Goal: Obtain resource: Download file/media

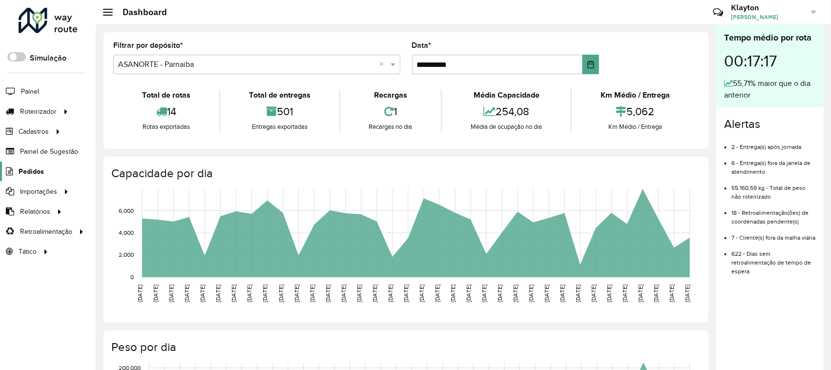
click at [32, 173] on span "Pedidos" at bounding box center [31, 171] width 25 height 10
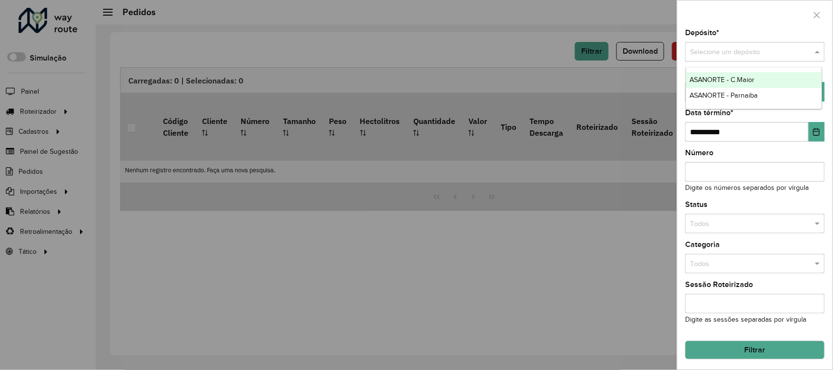
click at [815, 52] on span at bounding box center [818, 52] width 12 height 11
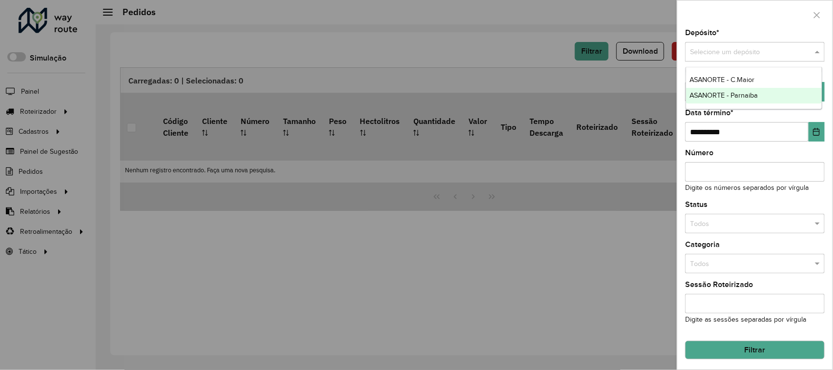
click at [750, 91] on span "ASANORTE - Parnaiba" at bounding box center [724, 95] width 68 height 8
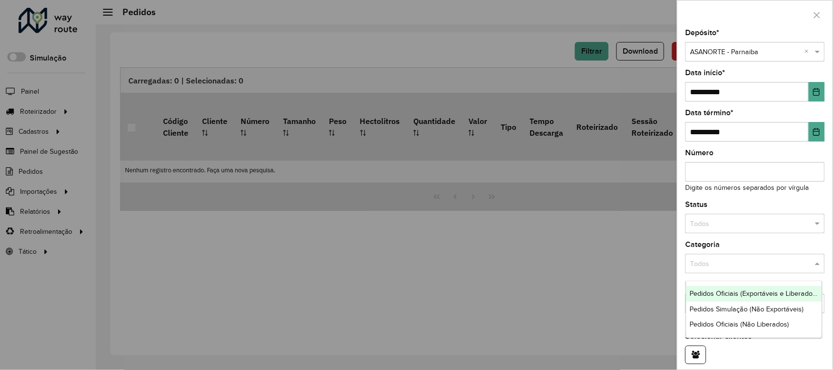
click at [816, 267] on span at bounding box center [818, 264] width 12 height 11
click at [804, 225] on div at bounding box center [755, 223] width 140 height 11
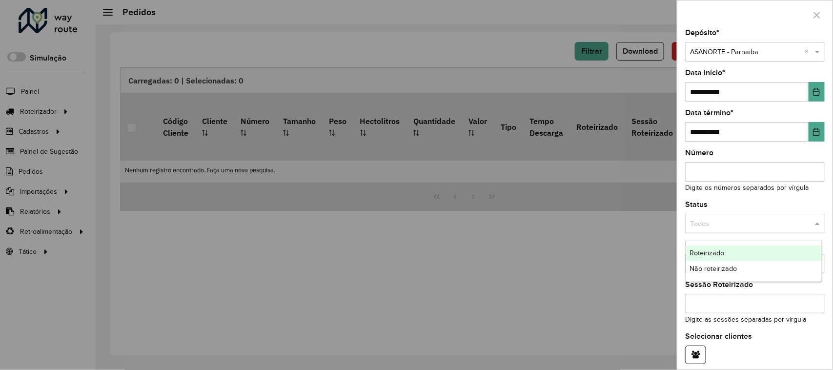
click at [714, 254] on span "Roteirizado" at bounding box center [707, 253] width 35 height 8
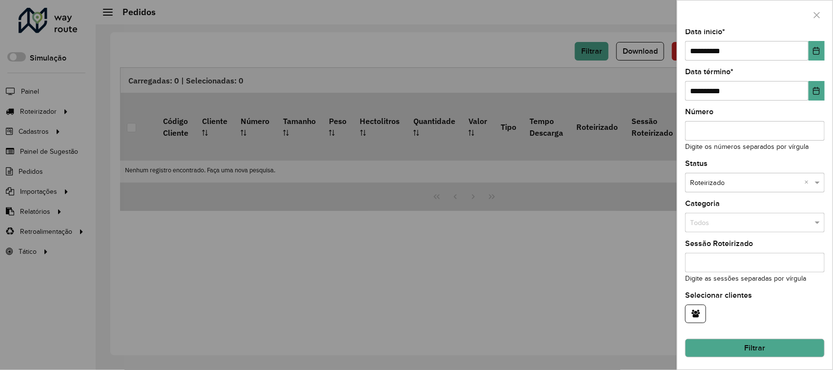
click at [759, 343] on button "Filtrar" at bounding box center [755, 348] width 140 height 19
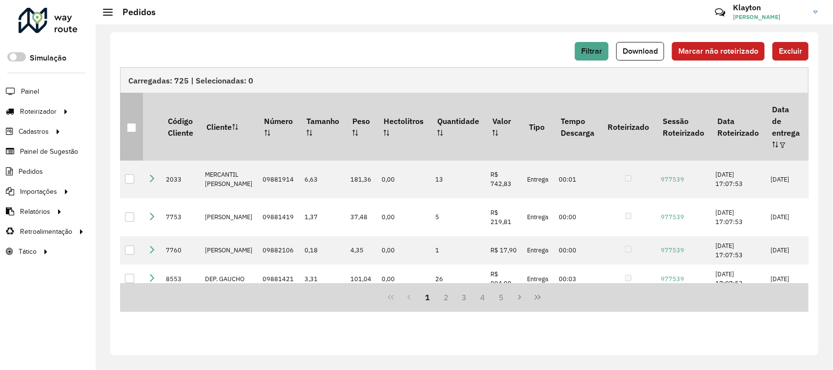
click at [132, 123] on div at bounding box center [131, 127] width 9 height 9
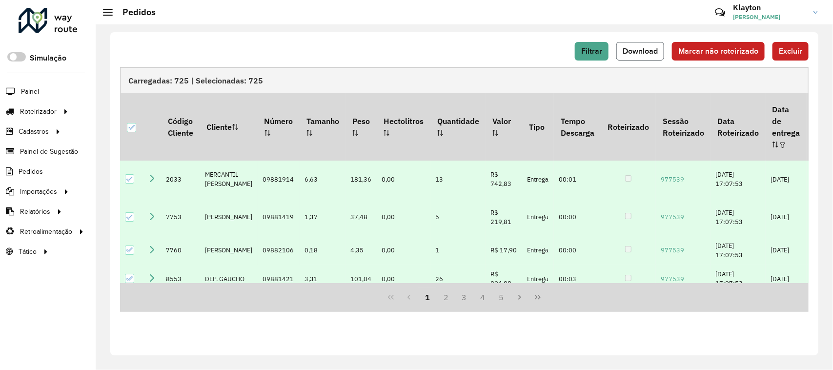
click at [649, 54] on span "Download" at bounding box center [640, 51] width 35 height 8
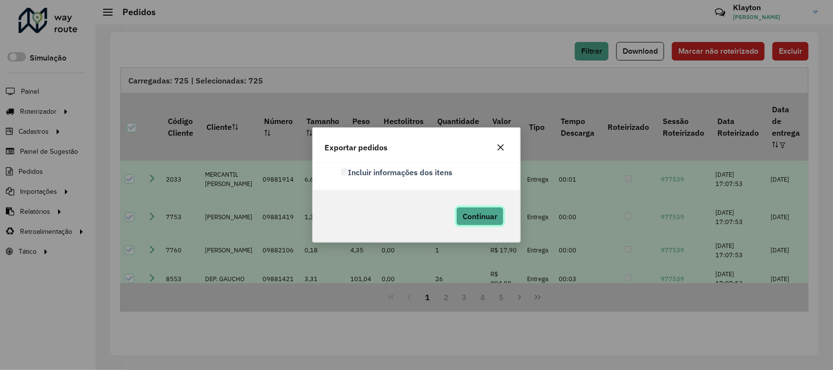
click at [484, 220] on span "Continuar" at bounding box center [480, 216] width 35 height 10
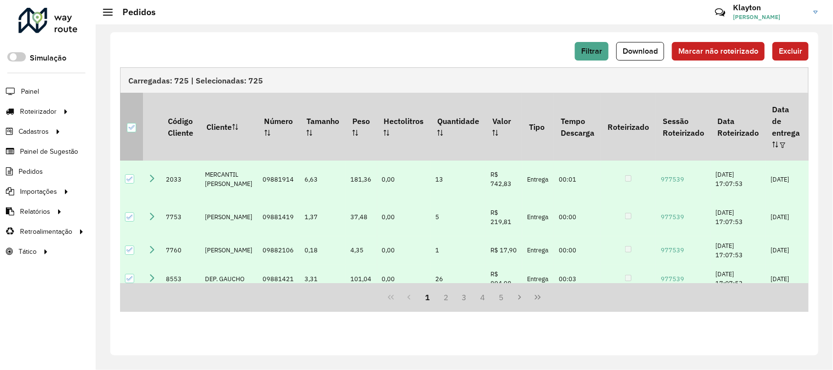
click at [131, 125] on icon at bounding box center [131, 127] width 6 height 4
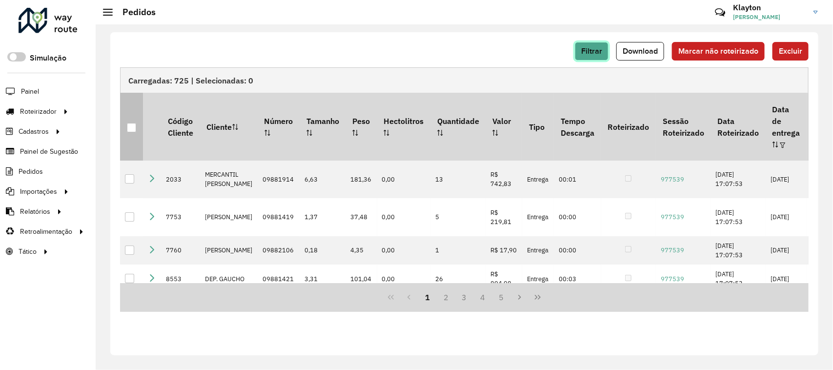
click at [599, 54] on span "Filtrar" at bounding box center [591, 51] width 21 height 8
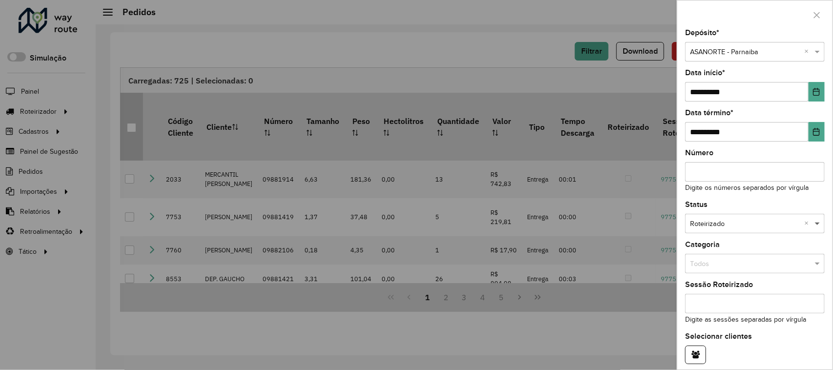
click at [815, 224] on span at bounding box center [818, 224] width 12 height 11
click at [702, 253] on span "Não roteirizado" at bounding box center [713, 253] width 47 height 8
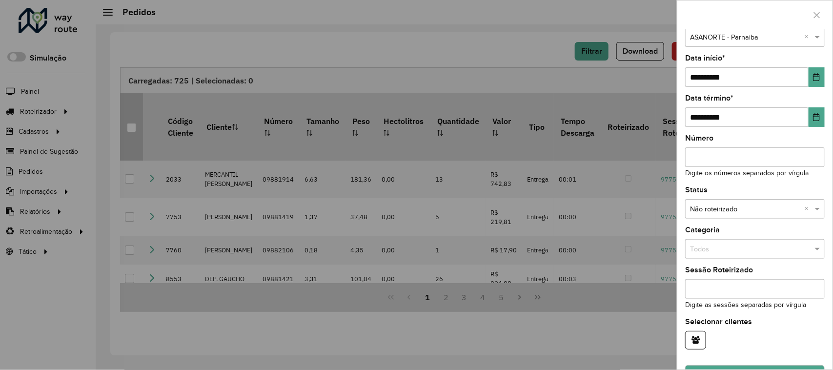
scroll to position [0, 0]
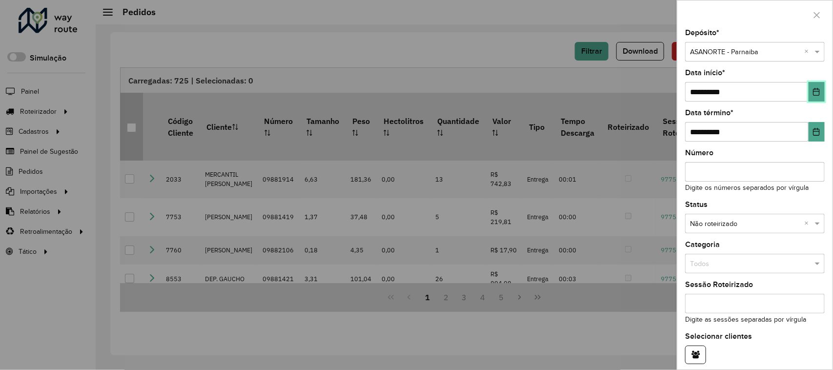
click at [813, 93] on icon "Choose Date" at bounding box center [816, 92] width 8 height 8
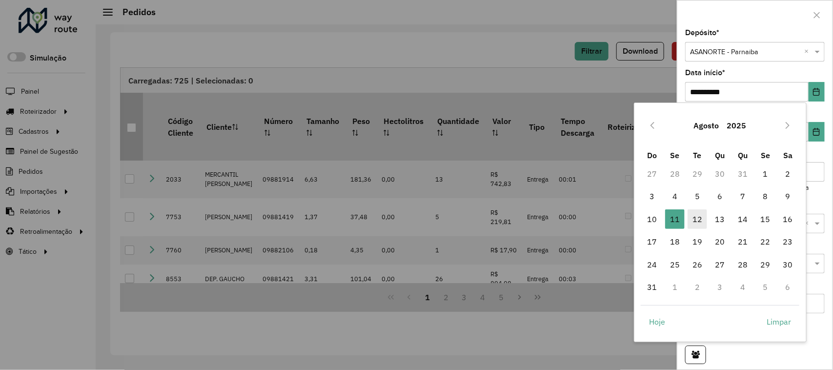
click at [698, 223] on span "12" at bounding box center [698, 219] width 20 height 20
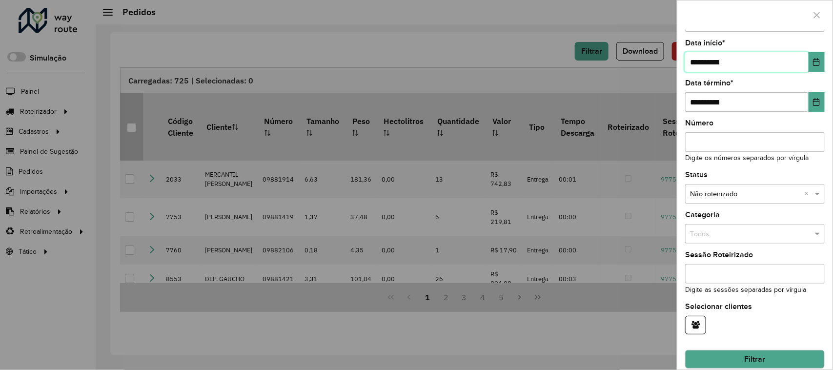
scroll to position [44, 0]
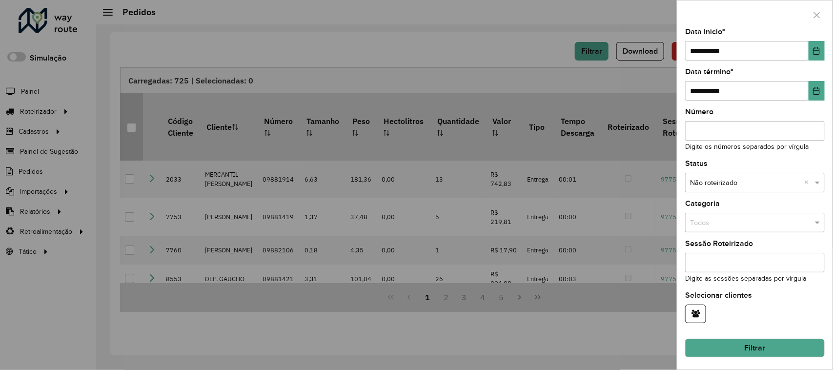
click at [762, 349] on button "Filtrar" at bounding box center [755, 348] width 140 height 19
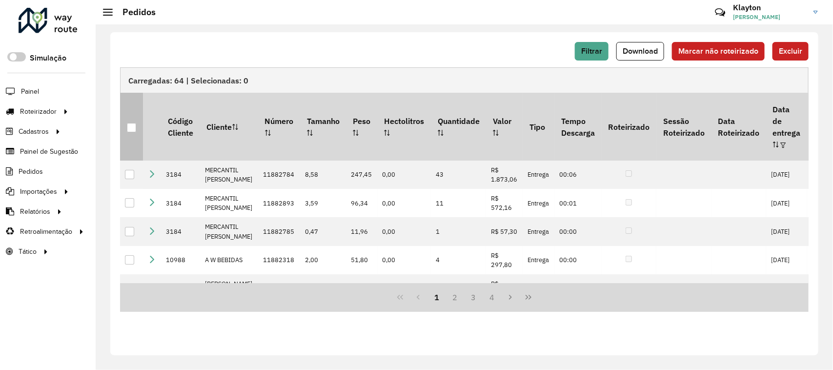
click at [129, 123] on div at bounding box center [131, 127] width 9 height 9
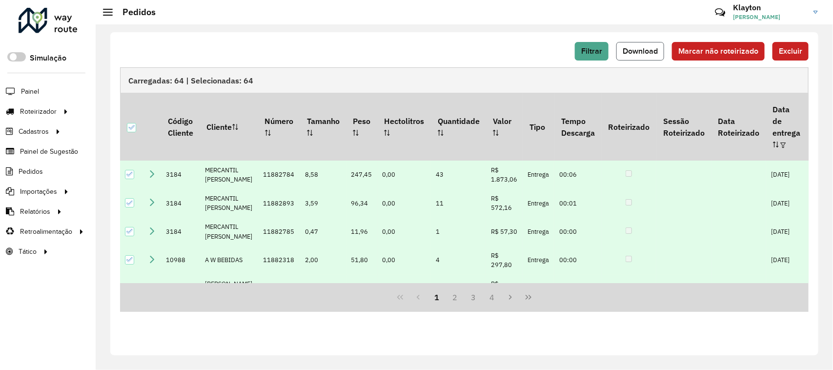
click at [640, 55] on span "Download" at bounding box center [640, 51] width 35 height 8
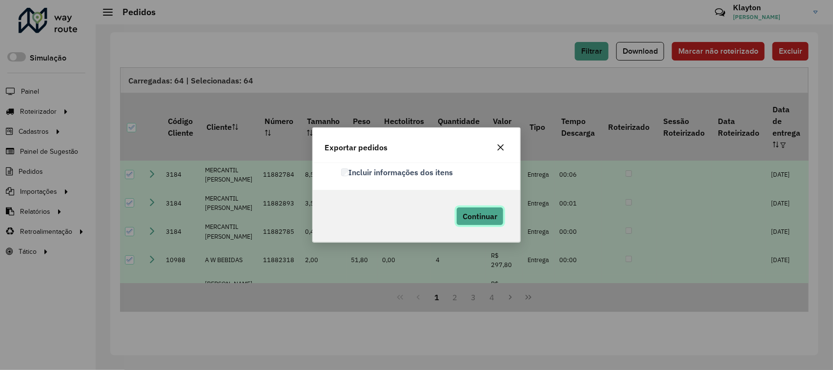
click at [496, 212] on span "Continuar" at bounding box center [480, 216] width 35 height 10
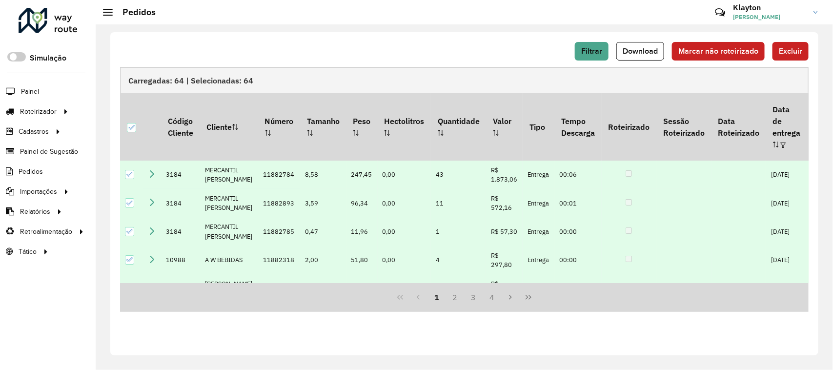
click at [127, 123] on div at bounding box center [131, 127] width 9 height 9
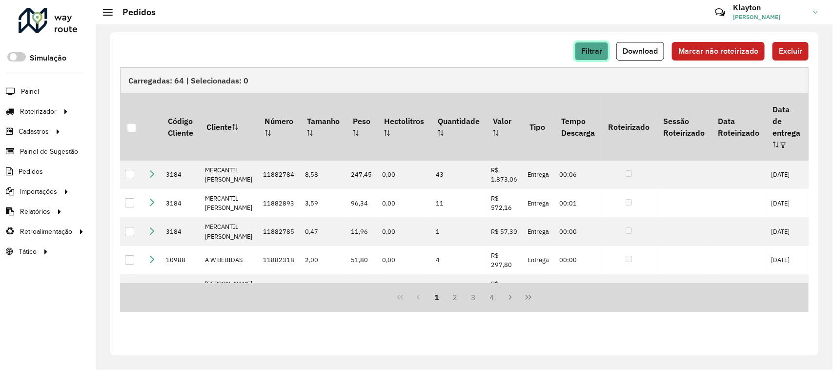
click at [599, 53] on span "Filtrar" at bounding box center [591, 51] width 21 height 8
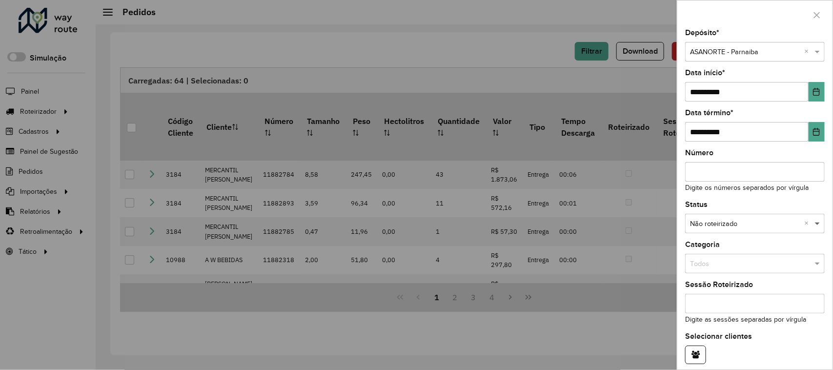
click at [815, 223] on span at bounding box center [818, 224] width 12 height 11
click at [710, 255] on span "Roteirizado" at bounding box center [707, 253] width 35 height 8
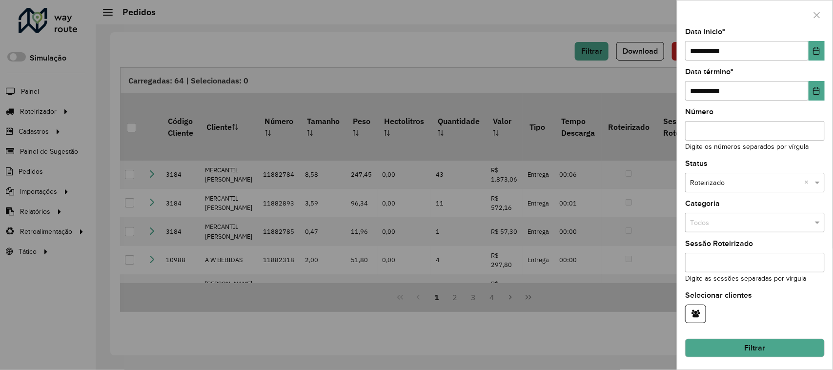
click at [770, 351] on button "Filtrar" at bounding box center [755, 348] width 140 height 19
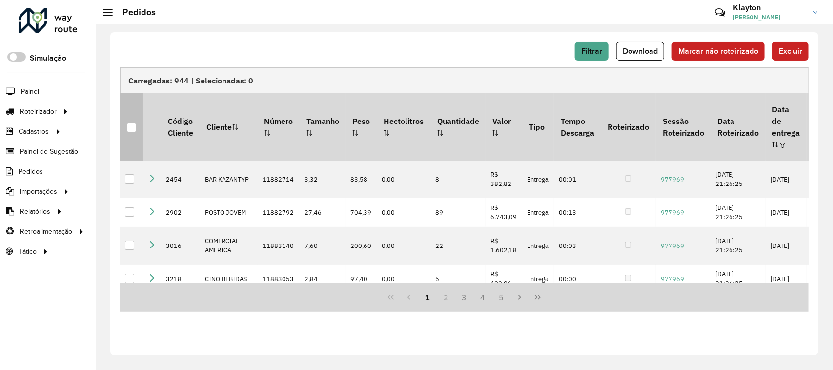
click at [132, 123] on div at bounding box center [131, 127] width 9 height 9
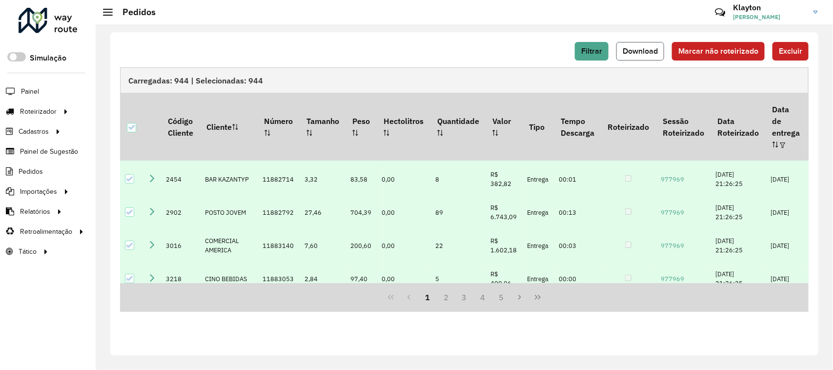
click at [638, 50] on span "Download" at bounding box center [640, 51] width 35 height 8
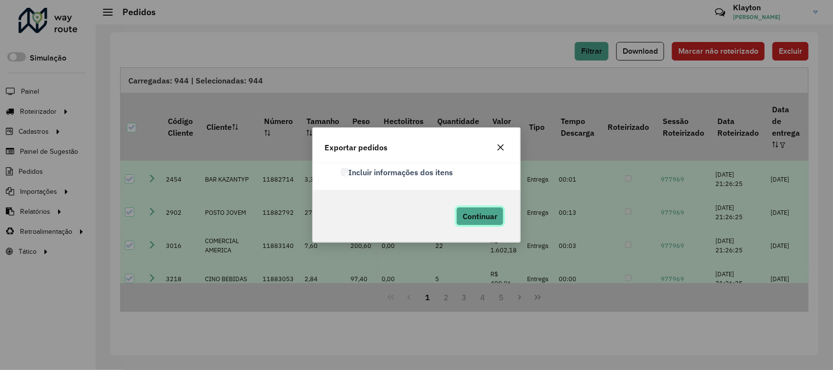
click at [467, 215] on span "Continuar" at bounding box center [480, 216] width 35 height 10
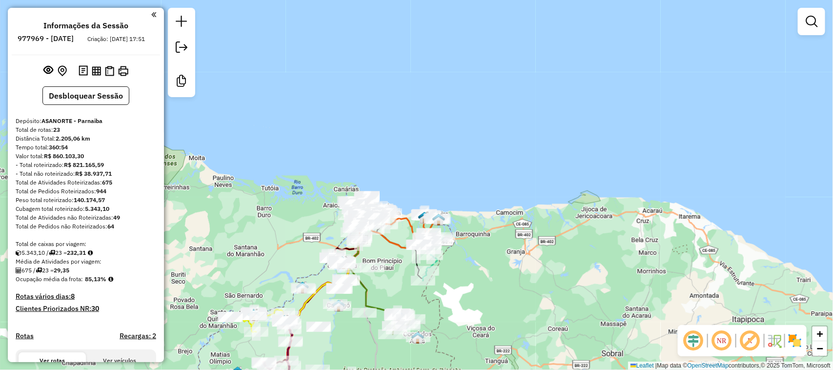
scroll to position [909, 0]
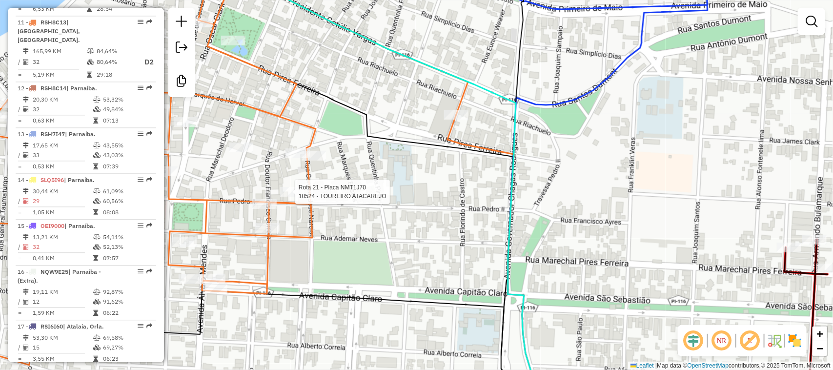
select select "*********"
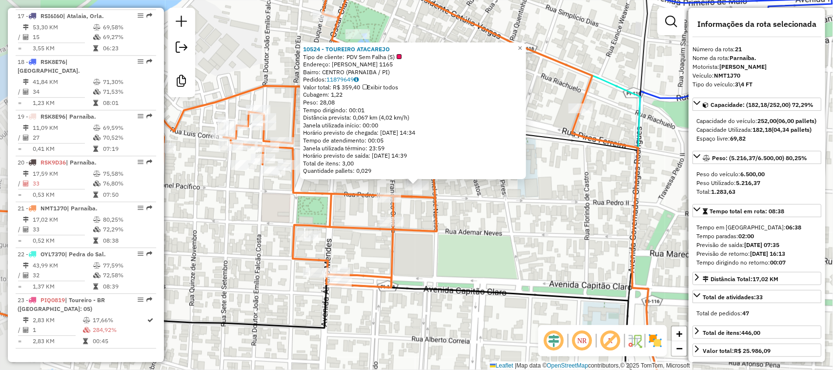
scroll to position [1350, 0]
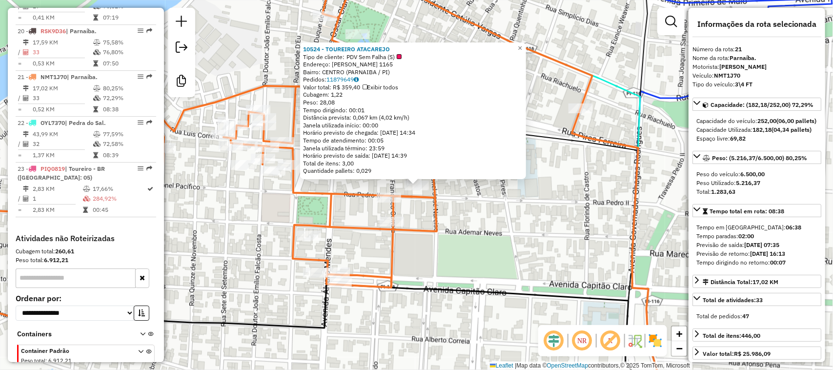
click at [500, 225] on div "10524 - TOUREIRO ATACAREJO Tipo de cliente: PDV Sem Falha (S) Endereço: [PERSON…" at bounding box center [416, 185] width 833 height 370
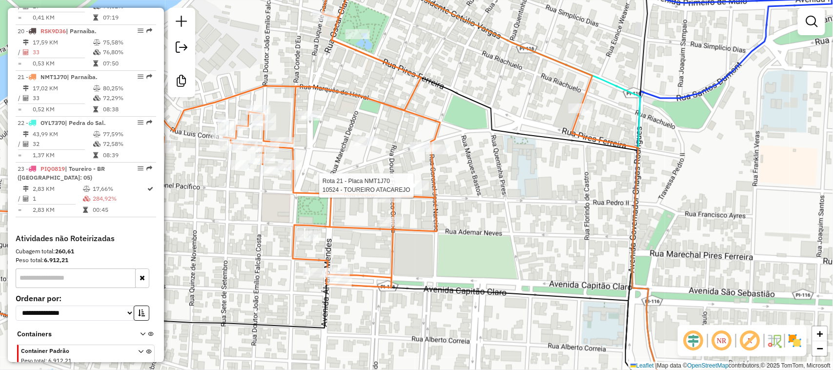
select select "*********"
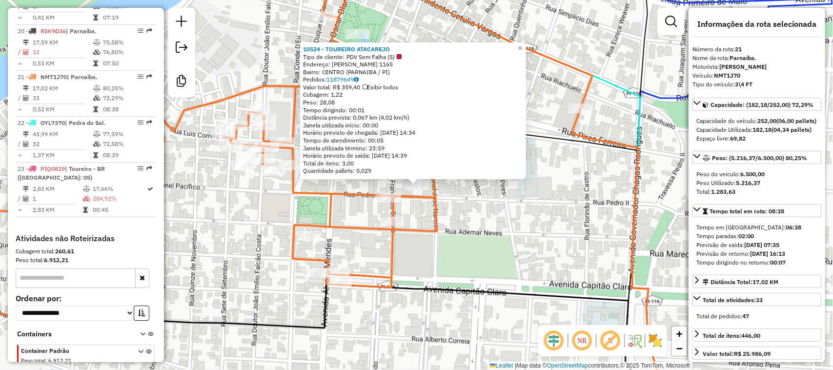
click at [488, 223] on div "10524 - TOUREIRO ATACAREJO Tipo de cliente: PDV Sem Falha (S) Endereço: [PERSON…" at bounding box center [416, 185] width 833 height 370
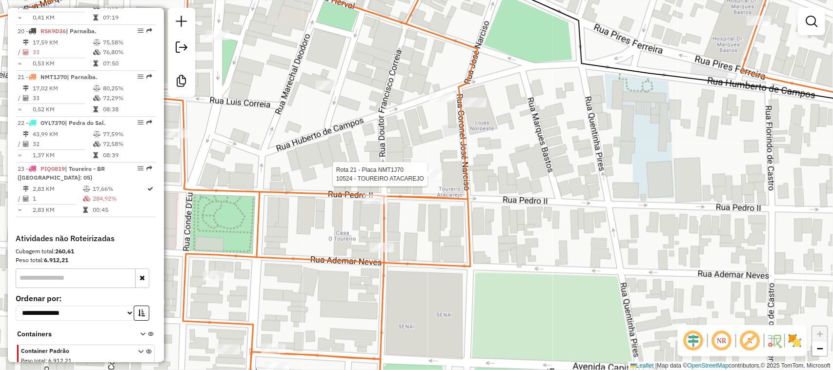
select select "*********"
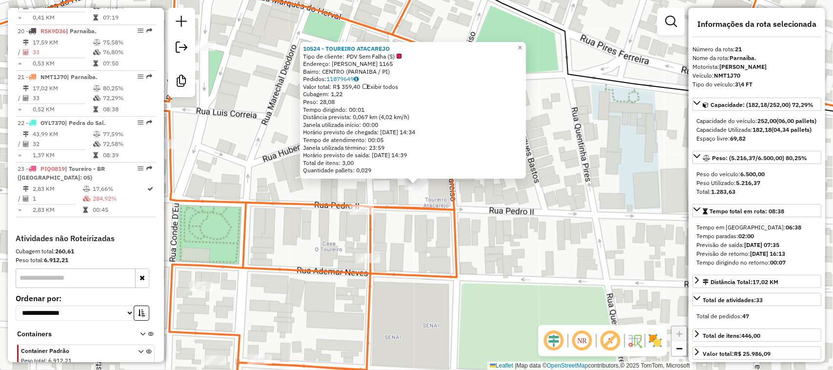
click at [557, 248] on div "10524 - TOUREIRO ATACAREJO Tipo de cliente: PDV Sem Falha (S) Endereço: [PERSON…" at bounding box center [416, 185] width 833 height 370
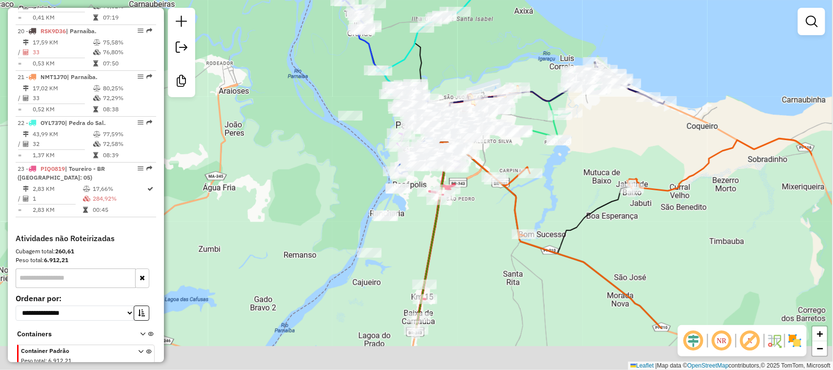
drag, startPoint x: 691, startPoint y: 260, endPoint x: 542, endPoint y: 152, distance: 184.6
click at [551, 158] on div "Janela de atendimento Grade de atendimento Capacidade Transportadoras Veículos …" at bounding box center [416, 185] width 833 height 370
